Goal: Transaction & Acquisition: Register for event/course

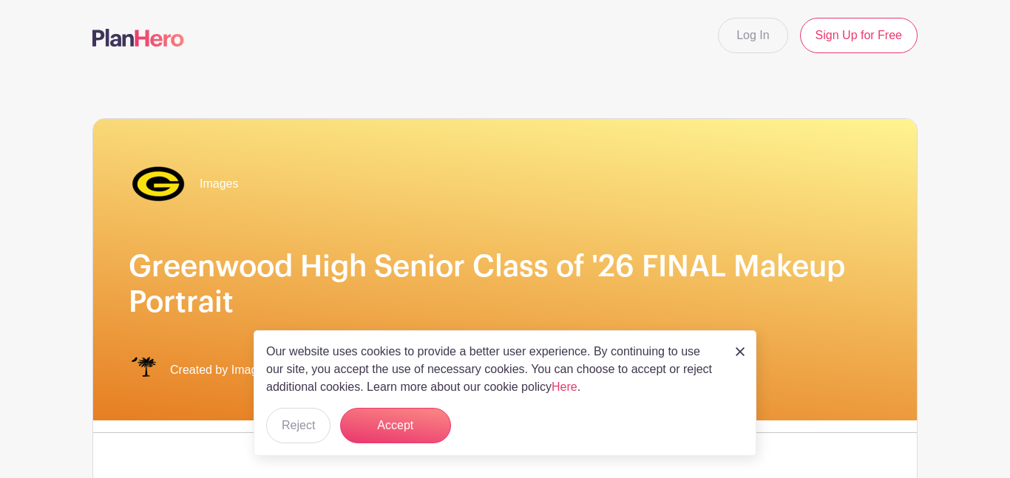
click at [744, 354] on img at bounding box center [740, 352] width 9 height 9
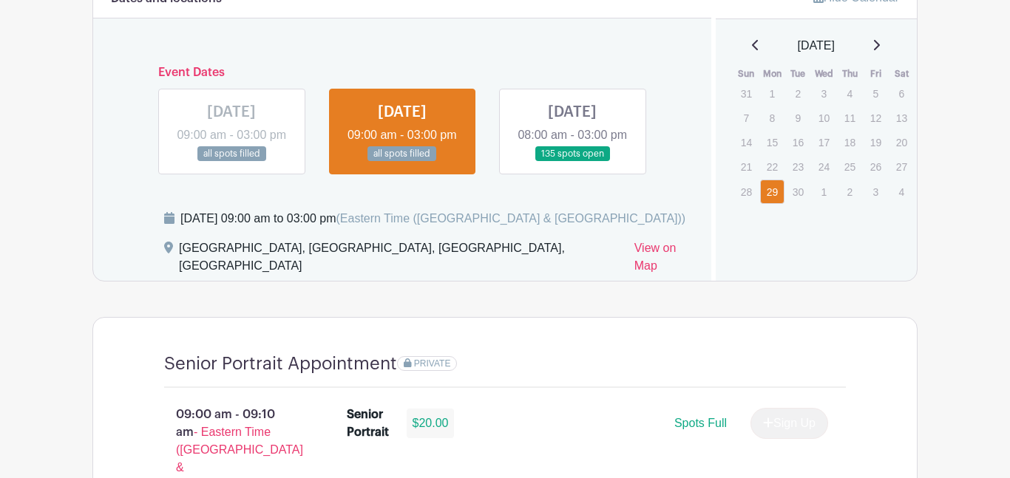
scroll to position [904, 0]
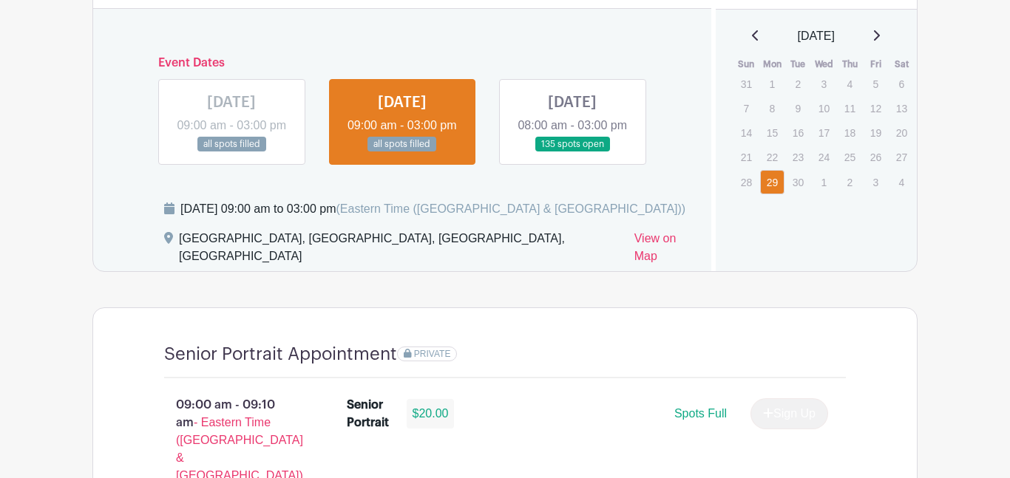
click at [572, 152] on link at bounding box center [572, 152] width 0 height 0
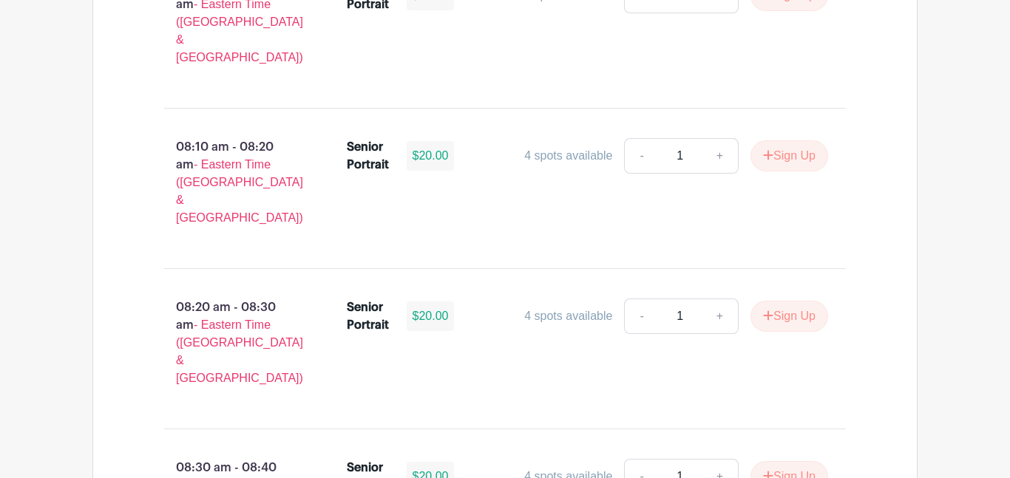
scroll to position [1598, 0]
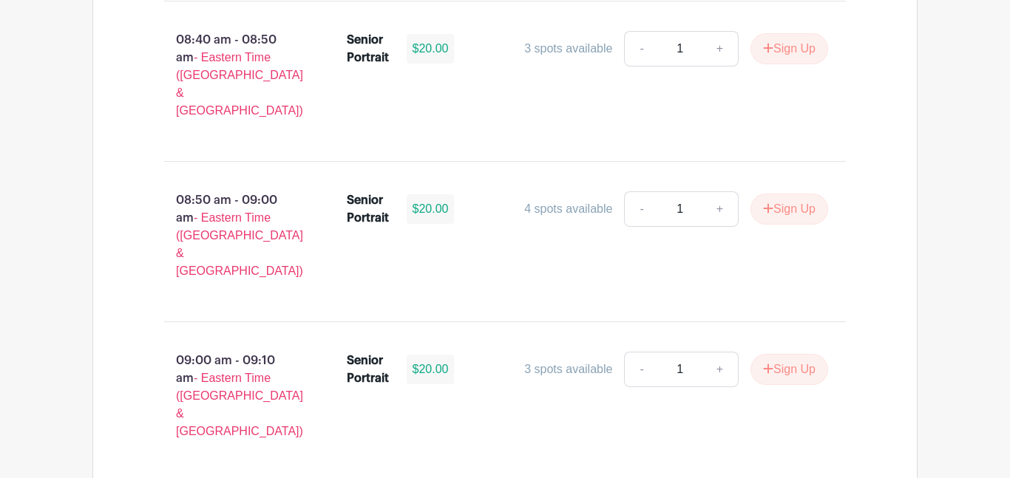
click at [188, 346] on div "09:00 am - 09:10 am - Eastern Time ([GEOGRAPHIC_DATA] & [GEOGRAPHIC_DATA])" at bounding box center [231, 402] width 183 height 112
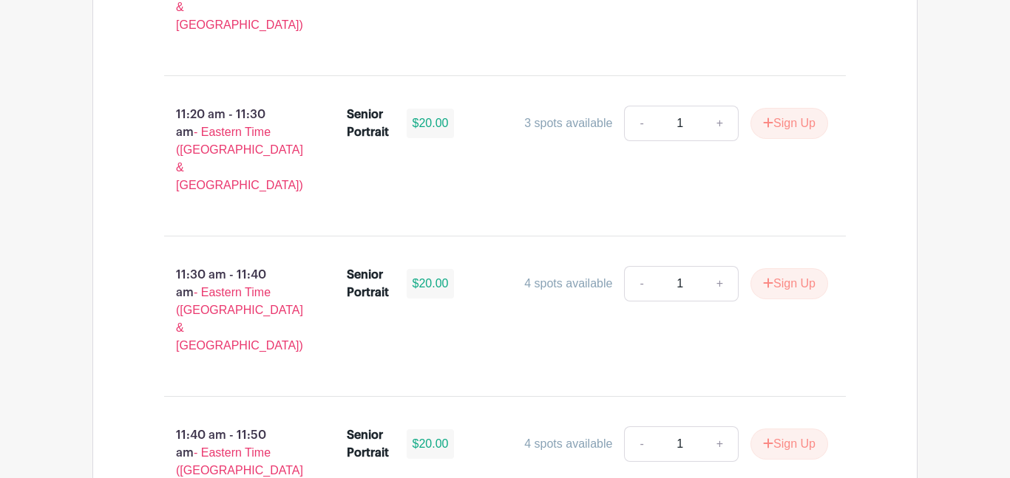
scroll to position [4428, 0]
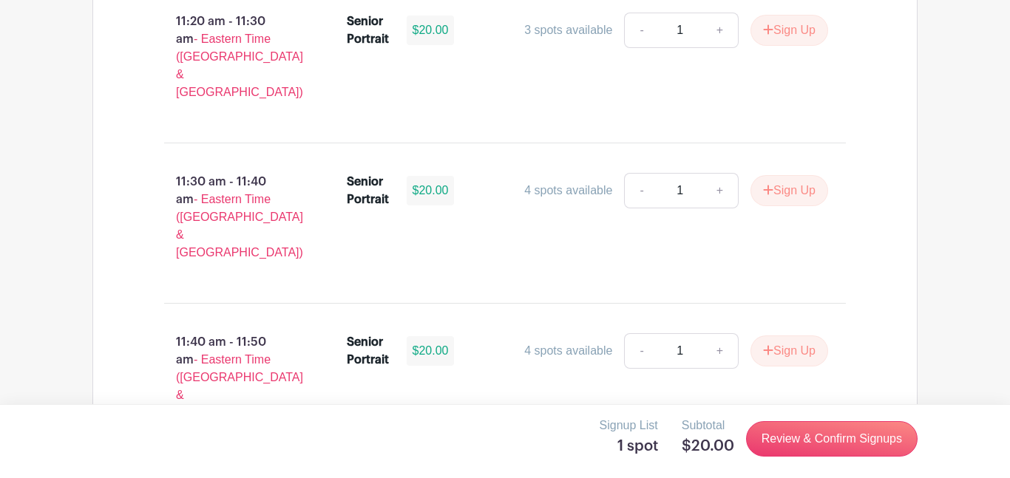
scroll to position [4496, 0]
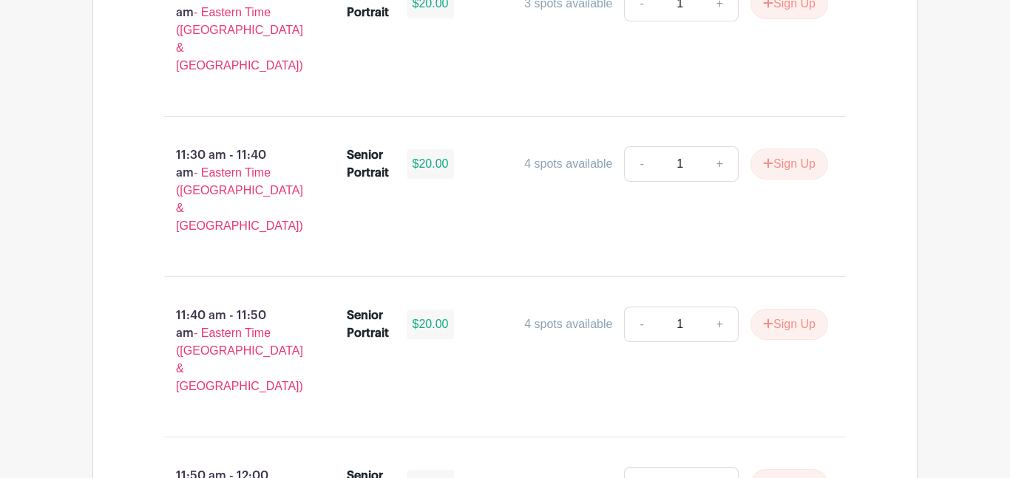
scroll to position [4528, 0]
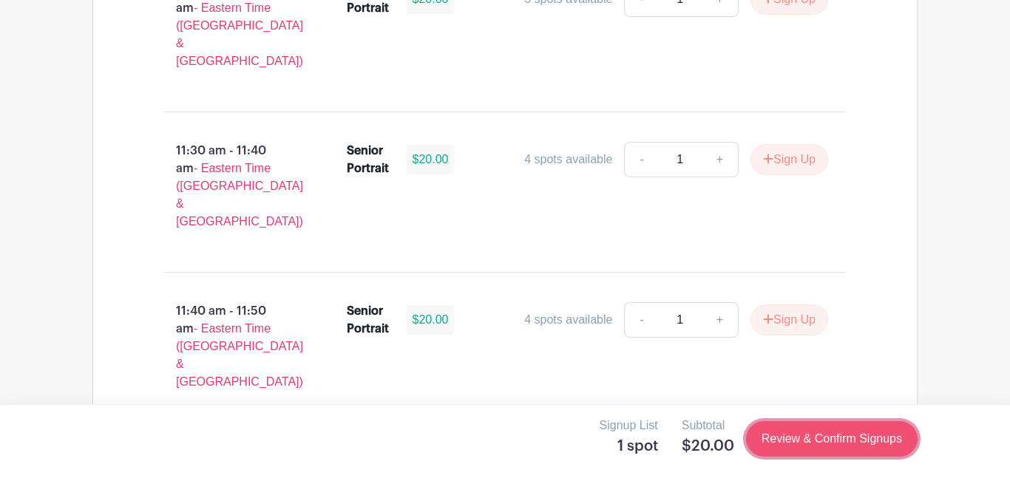
click at [796, 438] on link "Review & Confirm Signups" at bounding box center [832, 438] width 172 height 35
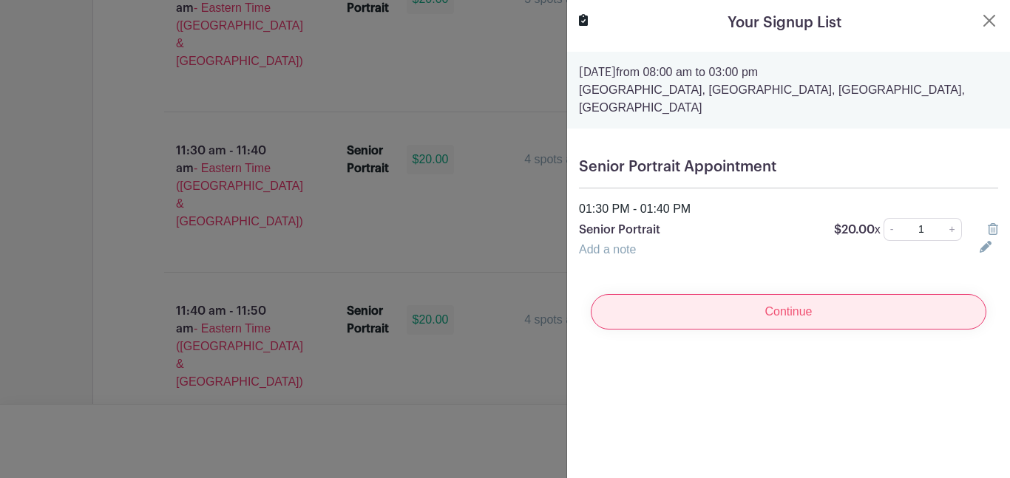
click at [742, 302] on input "Continue" at bounding box center [789, 311] width 396 height 35
